Goal: Find specific page/section: Find specific page/section

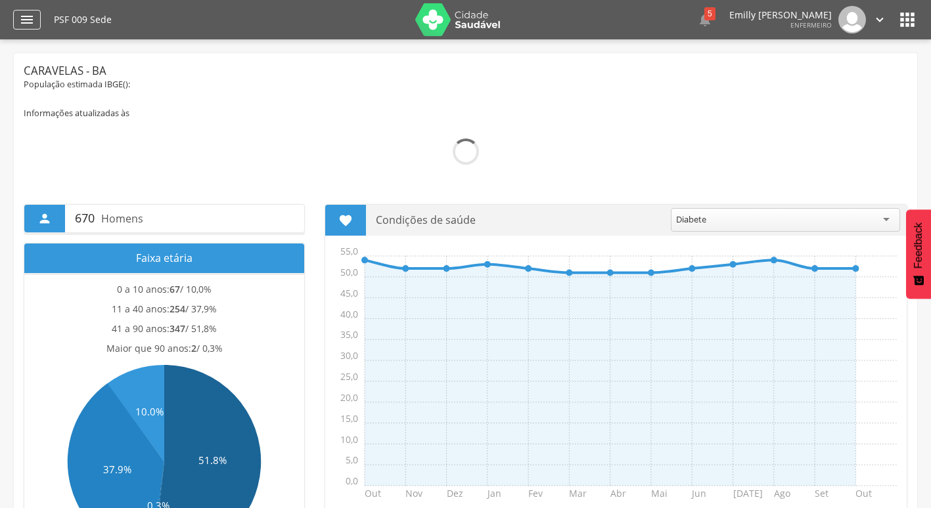
click at [29, 19] on icon "" at bounding box center [27, 20] width 16 height 16
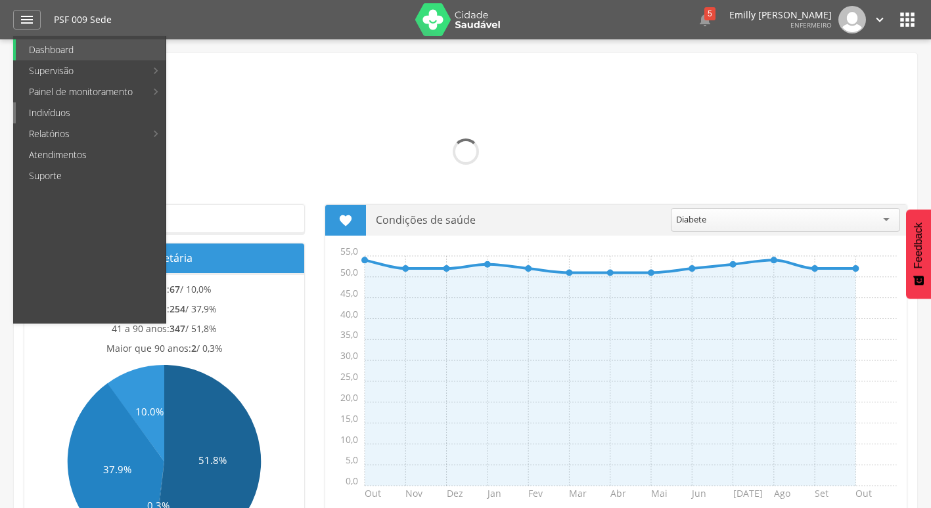
click at [58, 109] on link "Indivíduos" at bounding box center [91, 112] width 150 height 21
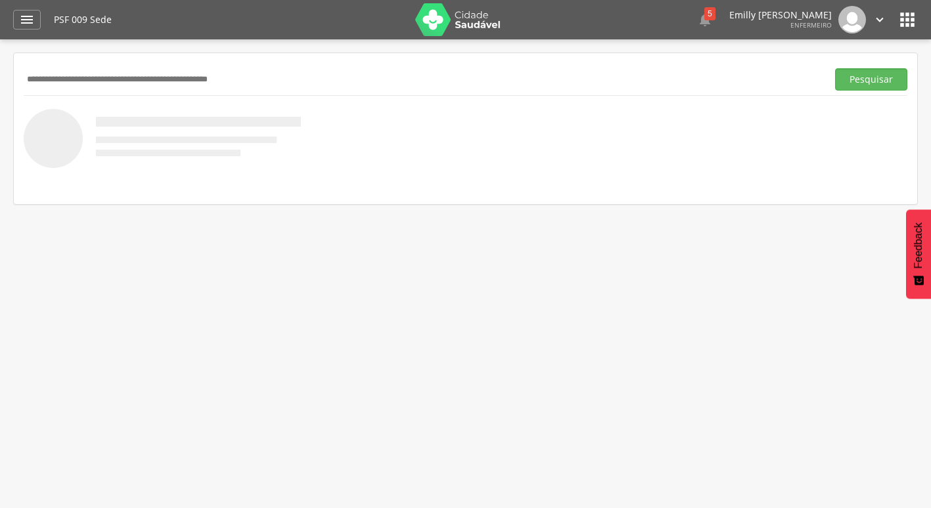
click at [174, 65] on div "Pesquisar" at bounding box center [466, 79] width 884 height 32
click at [172, 76] on input "text" at bounding box center [423, 79] width 798 height 22
click at [179, 73] on input "text" at bounding box center [423, 79] width 798 height 22
paste input "**********"
click at [835, 68] on button "Pesquisar" at bounding box center [871, 79] width 72 height 22
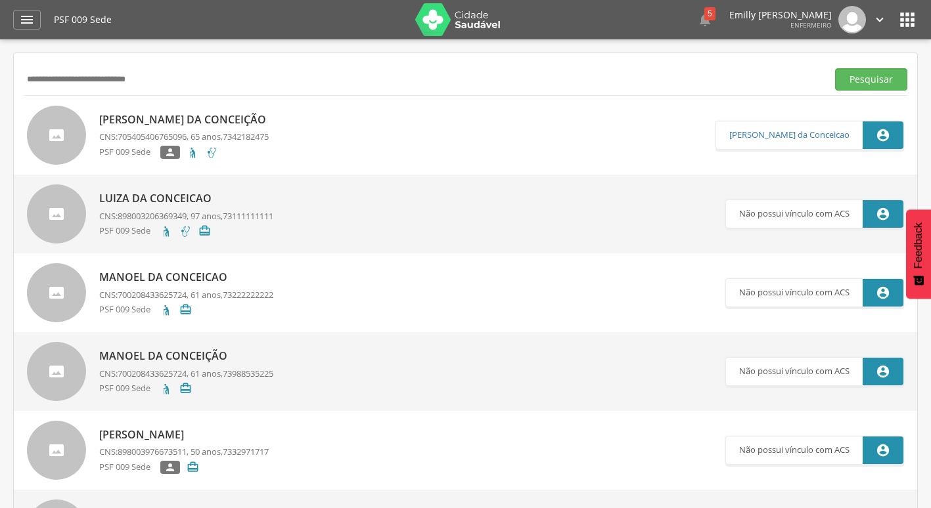
drag, startPoint x: 187, startPoint y: 83, endPoint x: 0, endPoint y: 84, distance: 187.2
click at [0, 85] on html " Dashboard Supervisão Produtividade Mapa da Cidade App desatualizado Última si…" at bounding box center [465, 254] width 931 height 508
type input "**********"
click at [835, 68] on button "Pesquisar" at bounding box center [871, 79] width 72 height 22
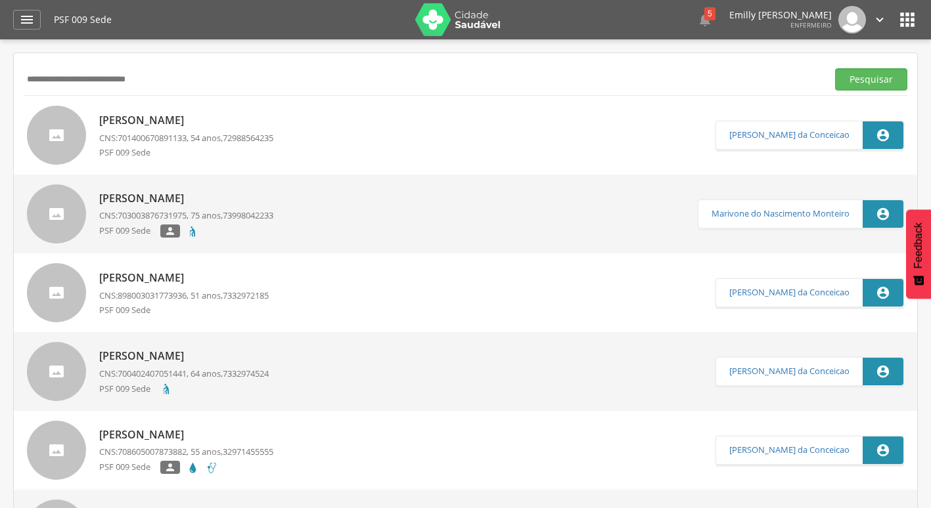
click at [882, 23] on icon "" at bounding box center [879, 19] width 14 height 14
click at [806, 74] on link "Sair" at bounding box center [834, 76] width 104 height 16
